Goal: Navigation & Orientation: Find specific page/section

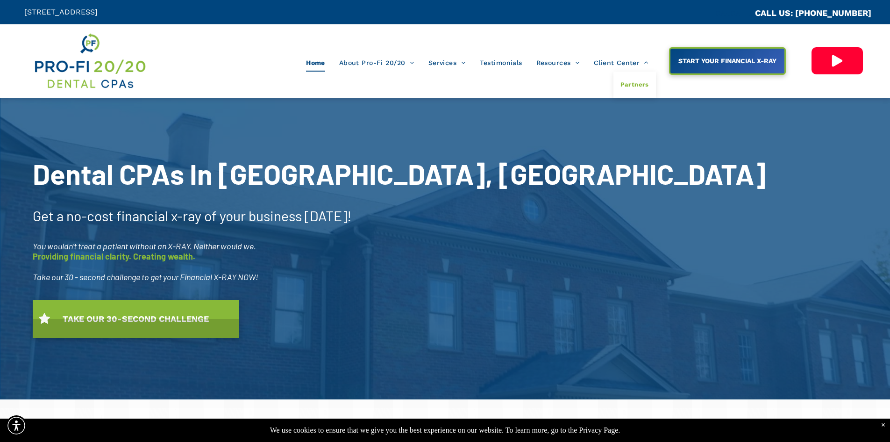
click at [635, 90] on span "Partners" at bounding box center [635, 85] width 29 height 12
